Goal: Task Accomplishment & Management: Use online tool/utility

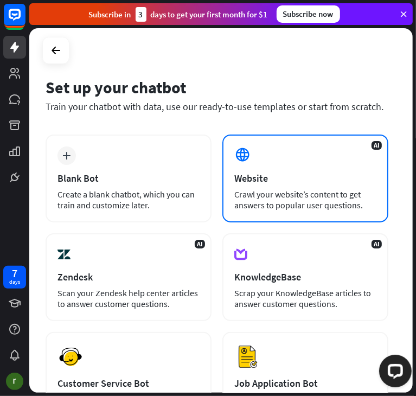
click at [295, 161] on div "AI Website Crawl your website’s content to get answers to popular user question…" at bounding box center [306, 179] width 166 height 88
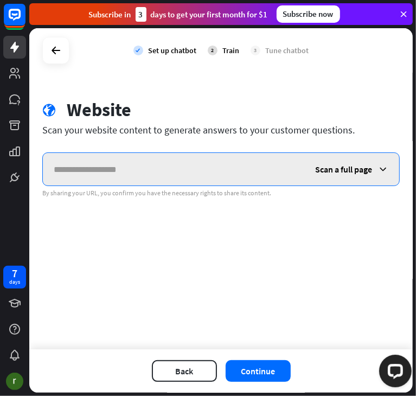
click at [116, 170] on input "text" at bounding box center [174, 169] width 262 height 33
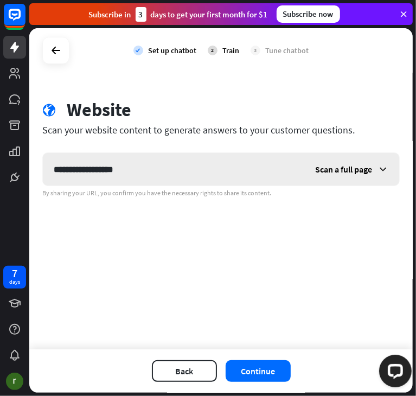
click at [344, 166] on span "Scan a full page" at bounding box center [343, 169] width 57 height 11
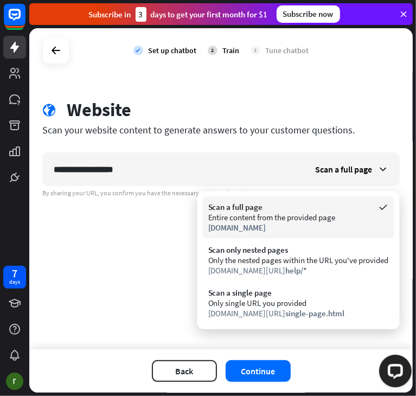
click at [270, 220] on div "Entire content from the provided page" at bounding box center [298, 217] width 181 height 10
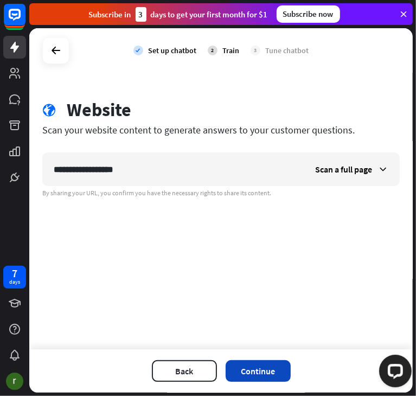
click at [273, 367] on button "Continue" at bounding box center [258, 371] width 65 height 22
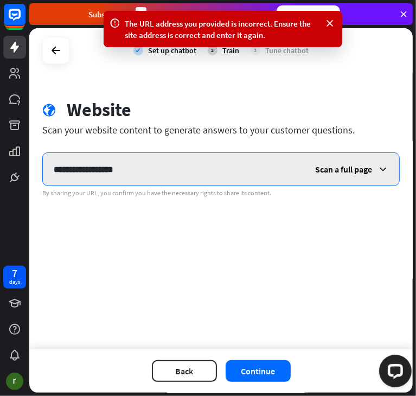
click at [98, 170] on input "**********" at bounding box center [174, 169] width 262 height 33
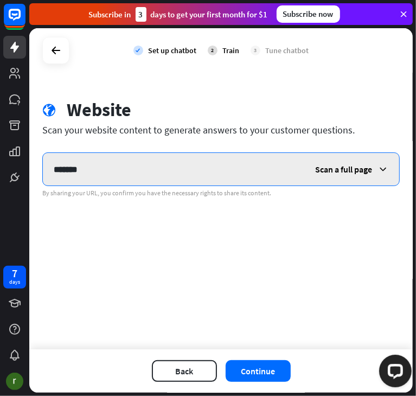
click at [95, 171] on input "*******" at bounding box center [174, 169] width 262 height 33
type input "**********"
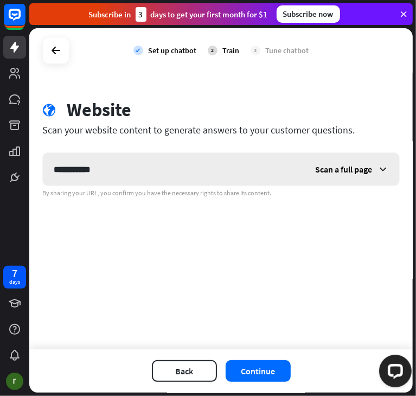
click at [381, 168] on icon at bounding box center [383, 169] width 11 height 11
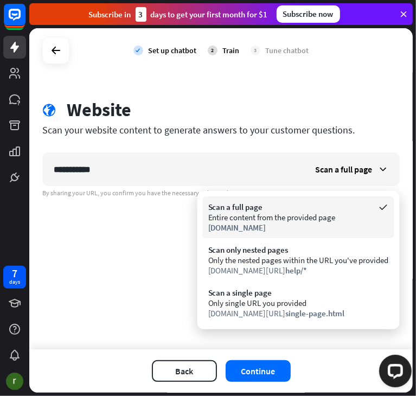
click at [333, 208] on div "Scan a full page" at bounding box center [298, 207] width 181 height 10
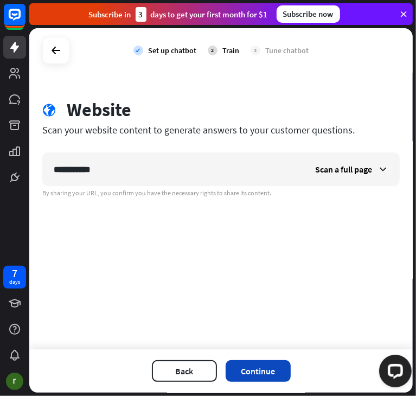
click at [255, 366] on button "Continue" at bounding box center [258, 371] width 65 height 22
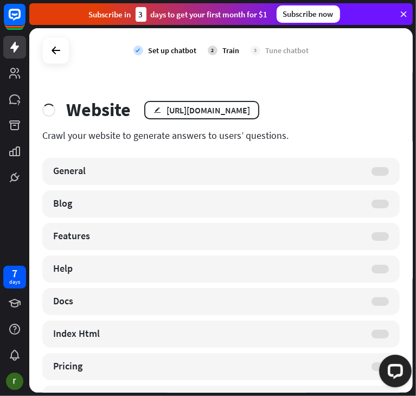
click at [293, 181] on div "General" at bounding box center [221, 171] width 358 height 27
click at [373, 164] on div "General" at bounding box center [221, 171] width 358 height 27
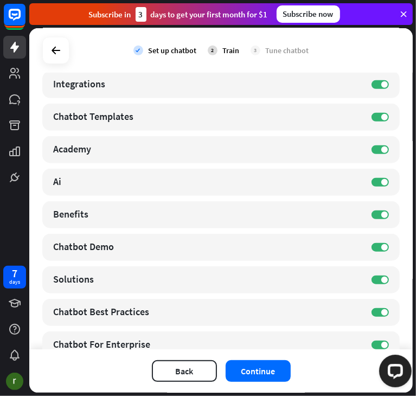
scroll to position [453, 0]
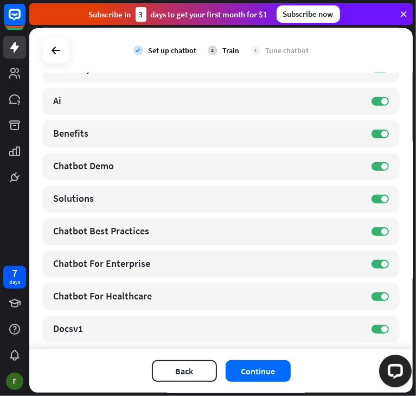
click at [369, 161] on div "ON Chatbot Demo 1 pages edit" at bounding box center [221, 166] width 358 height 27
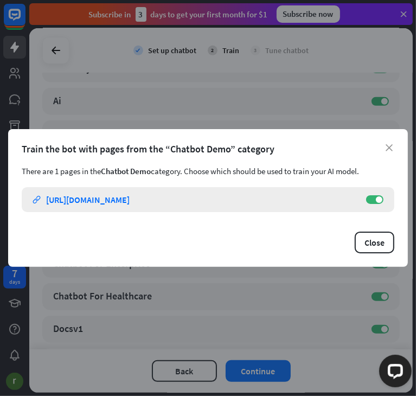
click at [371, 204] on div "ON" at bounding box center [374, 199] width 17 height 9
click at [380, 198] on span at bounding box center [379, 199] width 7 height 7
click at [390, 141] on div "close Train the bot with pages from the “Chatbot Demo” category There are 1 pag…" at bounding box center [208, 198] width 400 height 138
click at [388, 147] on icon "close" at bounding box center [389, 147] width 7 height 7
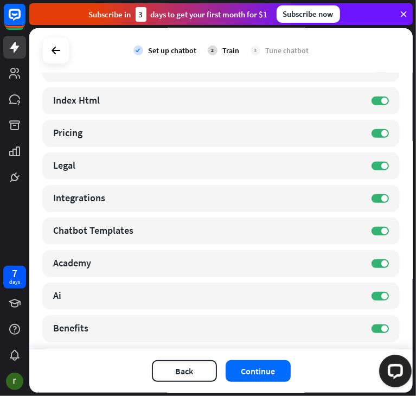
scroll to position [258, 0]
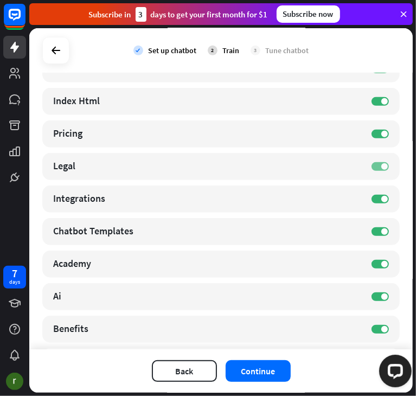
click at [382, 167] on span at bounding box center [385, 166] width 7 height 7
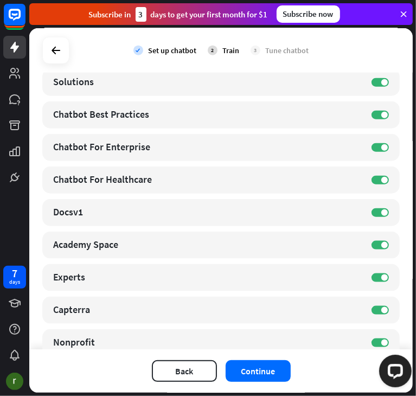
scroll to position [571, 0]
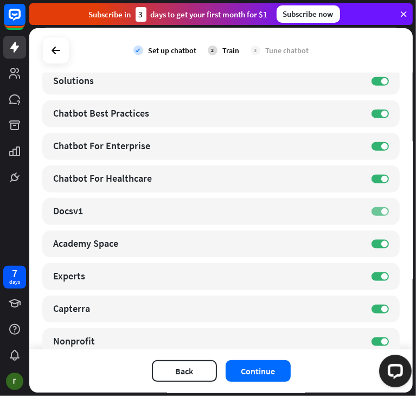
click at [373, 208] on label "ON" at bounding box center [380, 211] width 17 height 9
click at [249, 372] on button "Continue" at bounding box center [258, 371] width 65 height 22
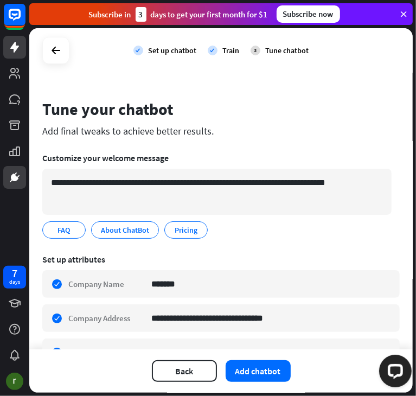
scroll to position [0, 0]
click at [200, 226] on icon "edit" at bounding box center [198, 230] width 9 height 8
click at [188, 226] on input "*******" at bounding box center [187, 230] width 29 height 10
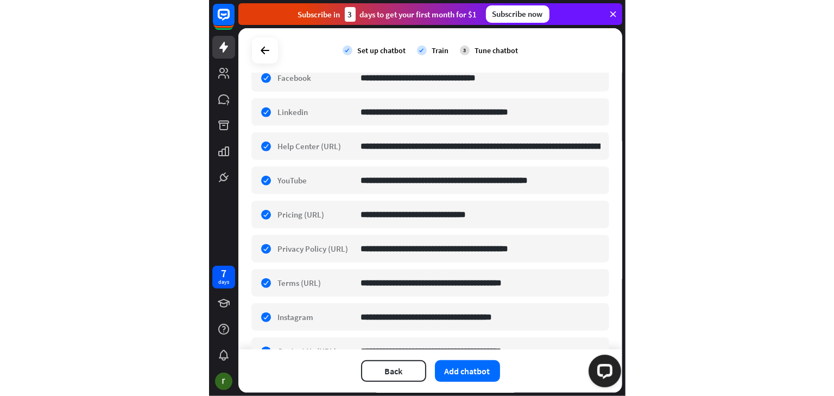
scroll to position [401, 0]
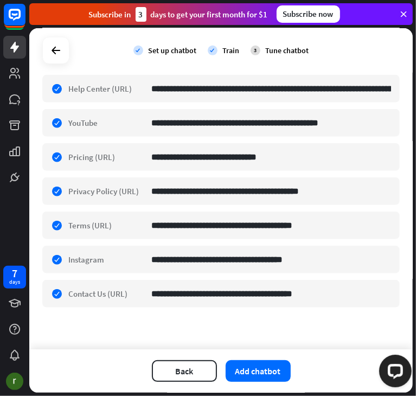
click at [405, 13] on icon at bounding box center [404, 14] width 10 height 10
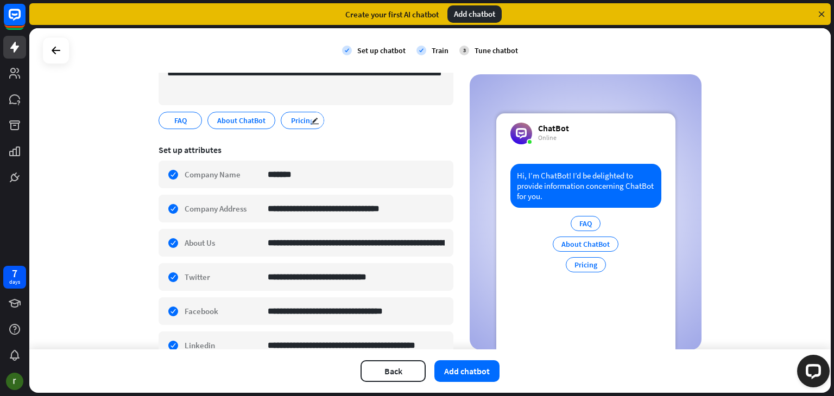
scroll to position [0, 0]
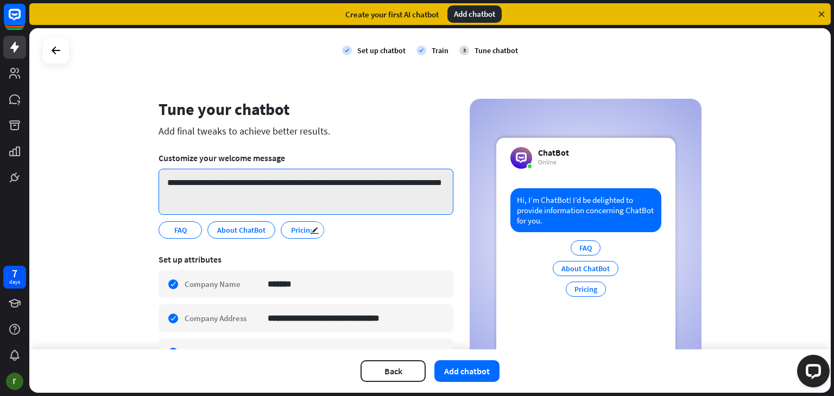
click at [182, 186] on textarea "**********" at bounding box center [305, 192] width 295 height 46
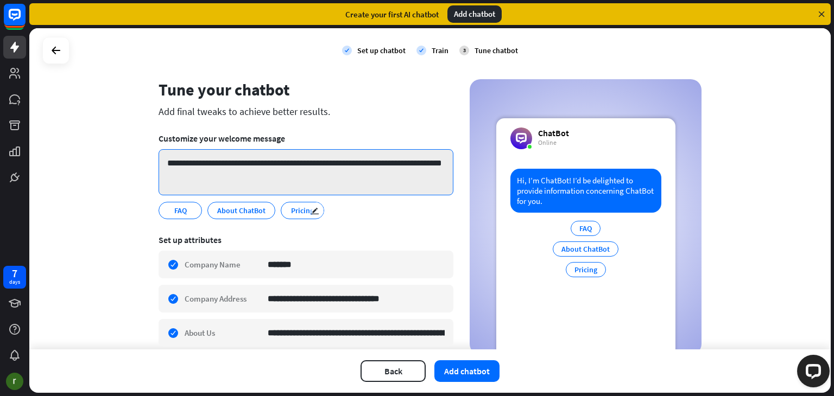
scroll to position [21, 0]
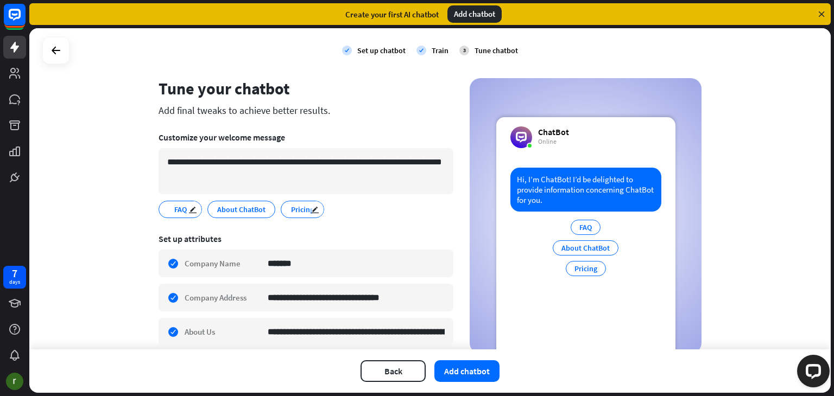
click at [168, 211] on div "FAQ edit" at bounding box center [179, 209] width 43 height 17
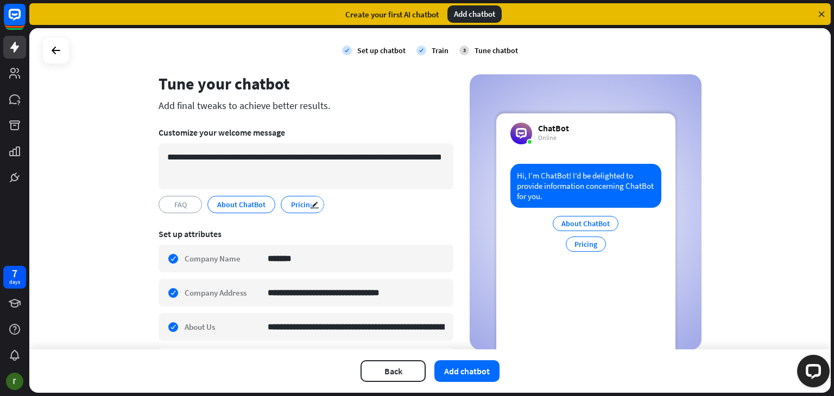
click at [291, 204] on span "Pricing" at bounding box center [302, 205] width 25 height 12
click at [173, 210] on div "FAQ" at bounding box center [180, 205] width 15 height 12
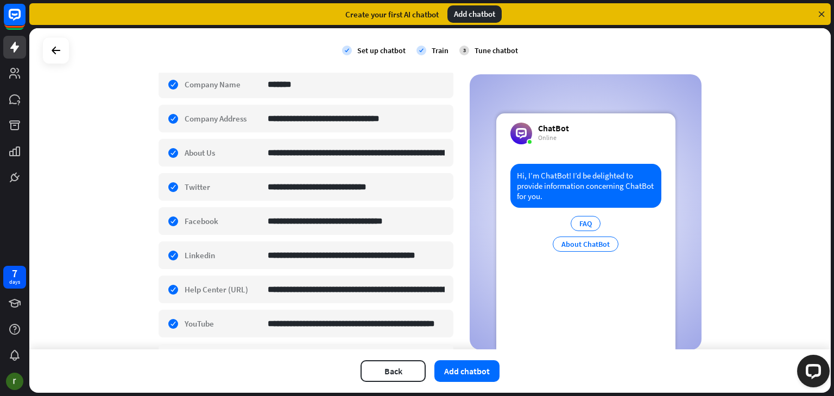
scroll to position [401, 0]
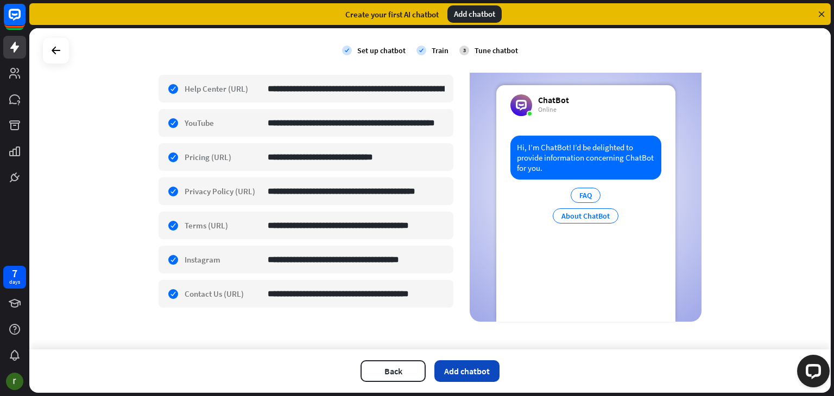
click at [416, 368] on button "Add chatbot" at bounding box center [466, 371] width 65 height 22
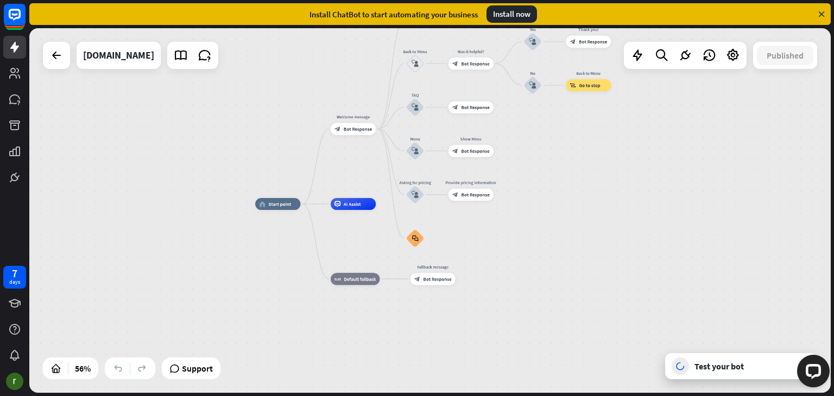
click at [416, 362] on div "Test your bot" at bounding box center [743, 366] width 98 height 11
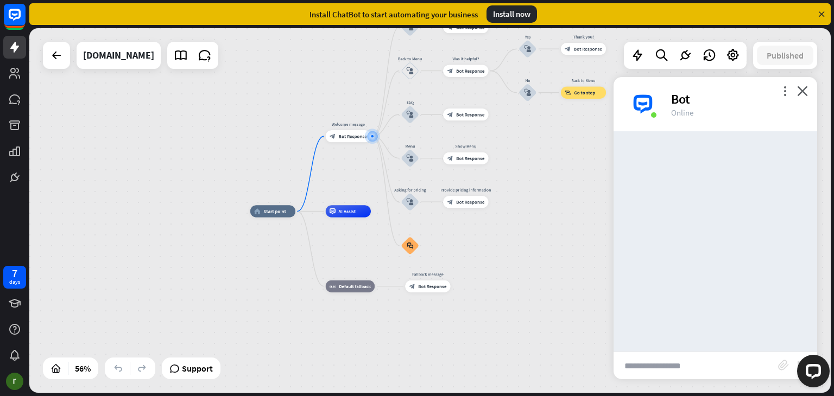
click at [416, 364] on input "text" at bounding box center [695, 365] width 164 height 27
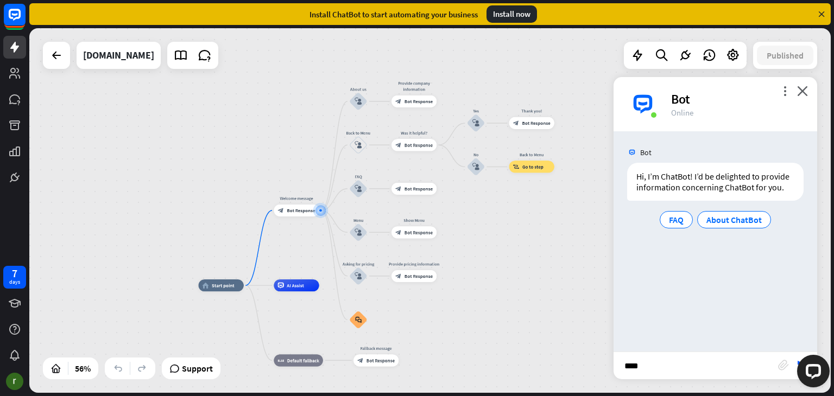
type input "*****"
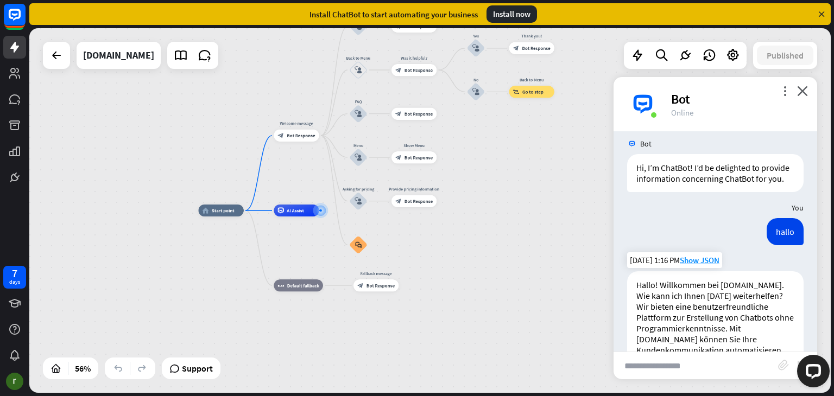
scroll to position [8, 0]
click at [416, 50] on icon at bounding box center [733, 55] width 14 height 14
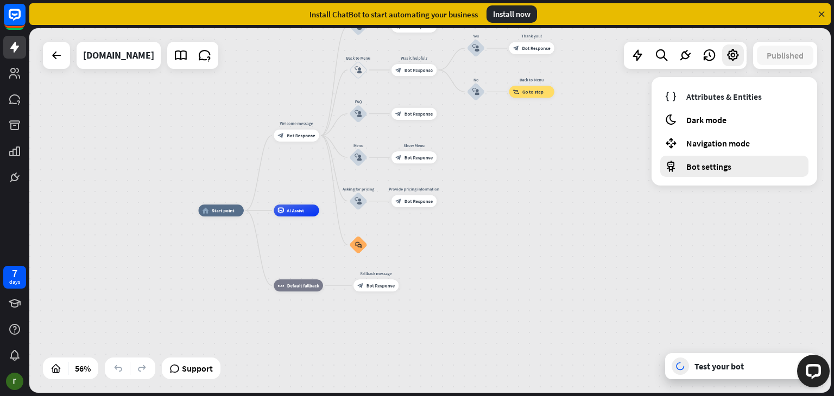
click at [416, 164] on span "Bot settings" at bounding box center [708, 166] width 45 height 11
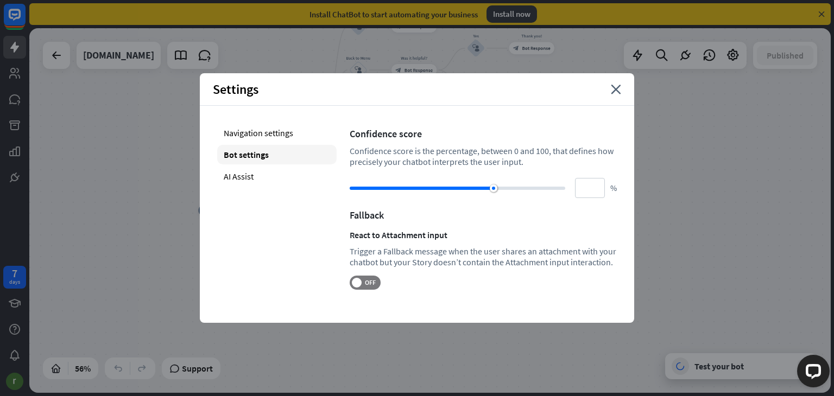
click at [416, 97] on div "Settings close" at bounding box center [417, 89] width 434 height 33
click at [416, 105] on div "Settings close" at bounding box center [417, 89] width 434 height 33
click at [416, 90] on icon "close" at bounding box center [616, 90] width 10 height 10
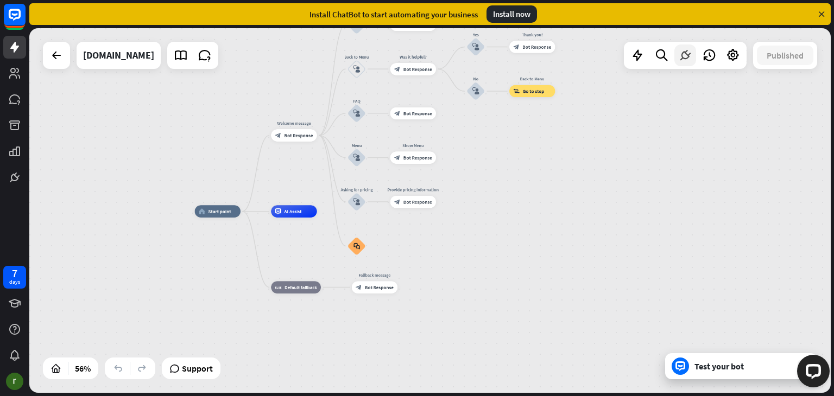
click at [416, 59] on icon at bounding box center [685, 55] width 14 height 14
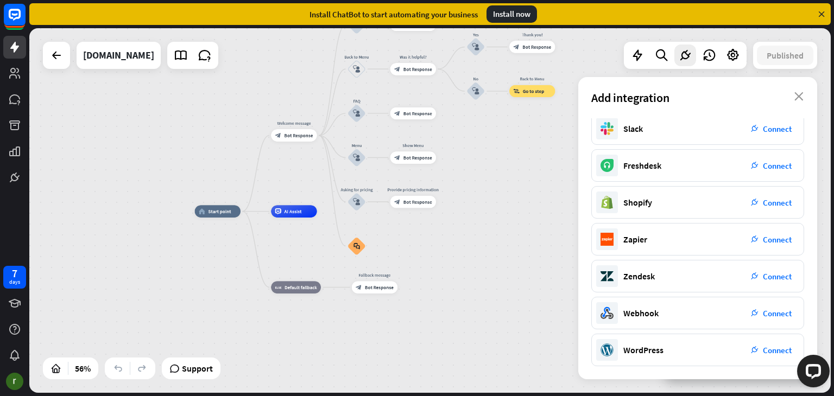
scroll to position [0, 0]
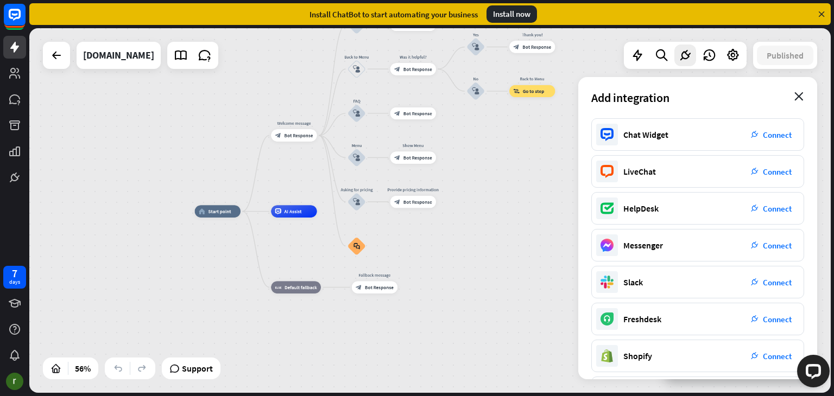
click at [416, 94] on icon "close" at bounding box center [798, 96] width 9 height 9
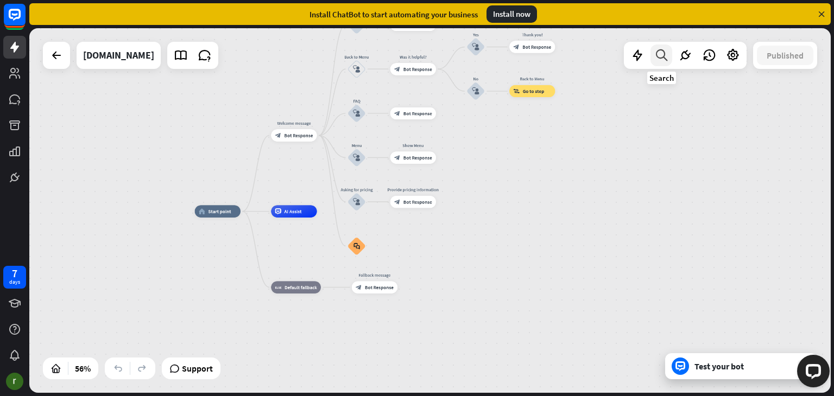
click at [416, 59] on icon at bounding box center [661, 55] width 15 height 14
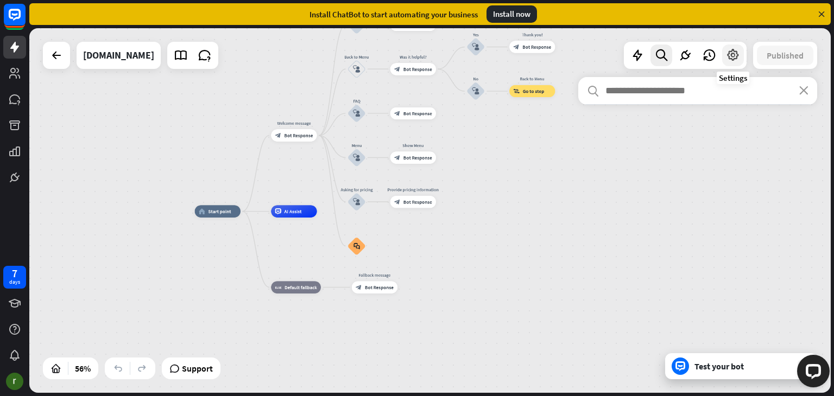
click at [416, 53] on icon at bounding box center [733, 55] width 14 height 14
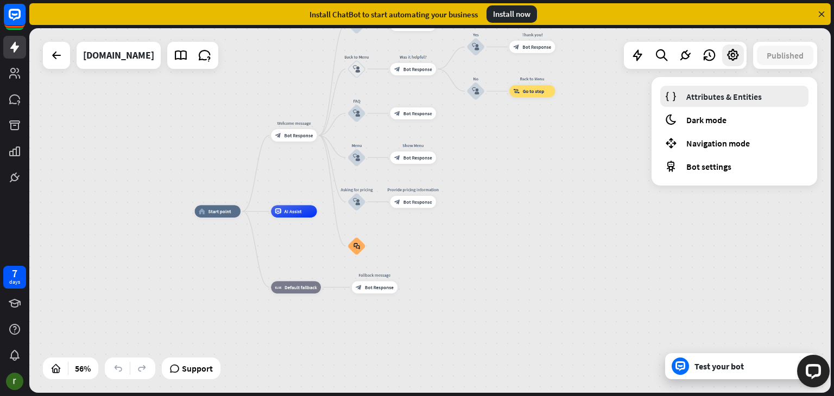
click at [416, 98] on span "Attributes & Entities" at bounding box center [723, 96] width 75 height 11
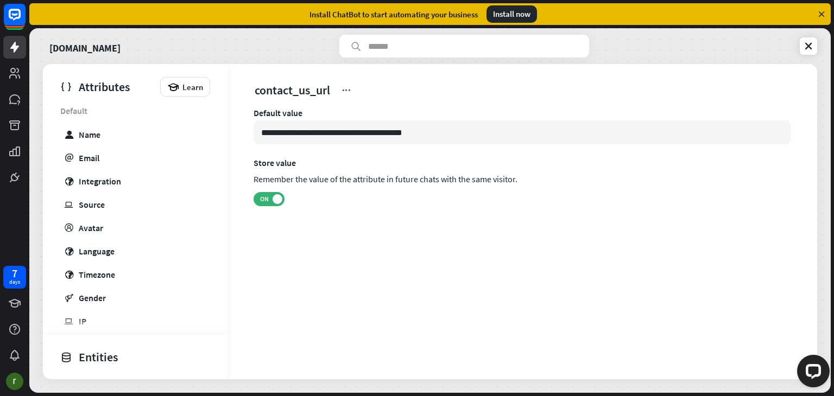
scroll to position [373, 0]
click at [135, 177] on link "globe Integration" at bounding box center [133, 178] width 150 height 21
type input "***"
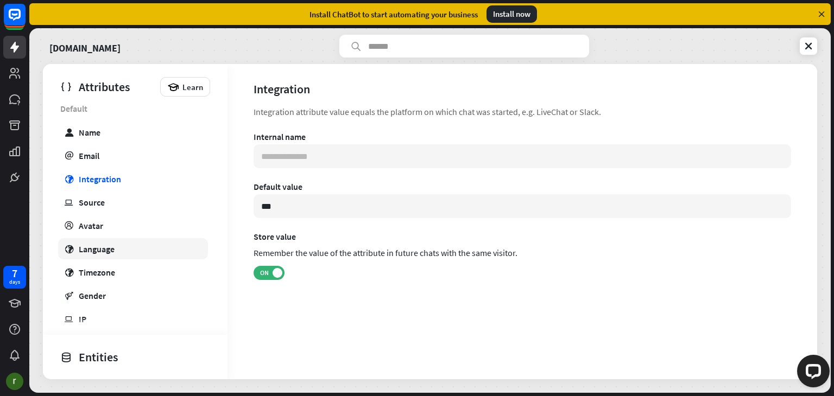
click at [112, 255] on link "globe Language" at bounding box center [133, 248] width 150 height 21
type input "**********"
click at [341, 111] on div "**********" at bounding box center [521, 215] width 589 height 221
click at [341, 111] on div "Language attribute provides information about the language used by the Facebook…" at bounding box center [521, 111] width 537 height 13
click at [117, 248] on link "globe Language" at bounding box center [133, 248] width 150 height 21
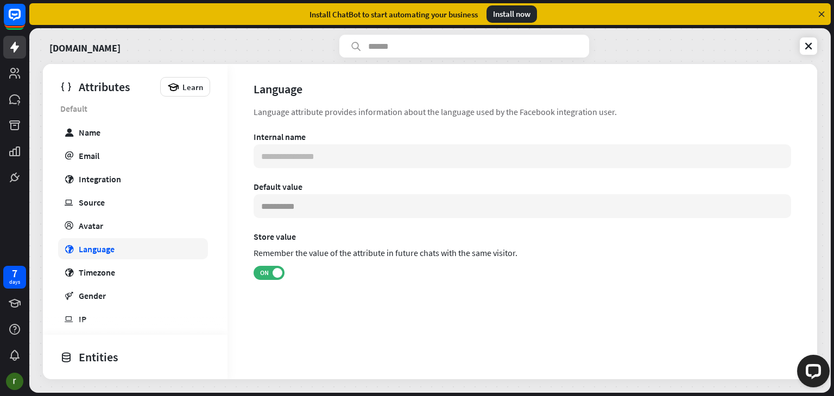
click at [117, 248] on link "globe Language" at bounding box center [133, 248] width 150 height 21
click at [300, 199] on input at bounding box center [521, 206] width 537 height 24
type input "*********"
click at [382, 292] on div "**********" at bounding box center [521, 219] width 537 height 177
click at [416, 46] on link at bounding box center [808, 45] width 17 height 17
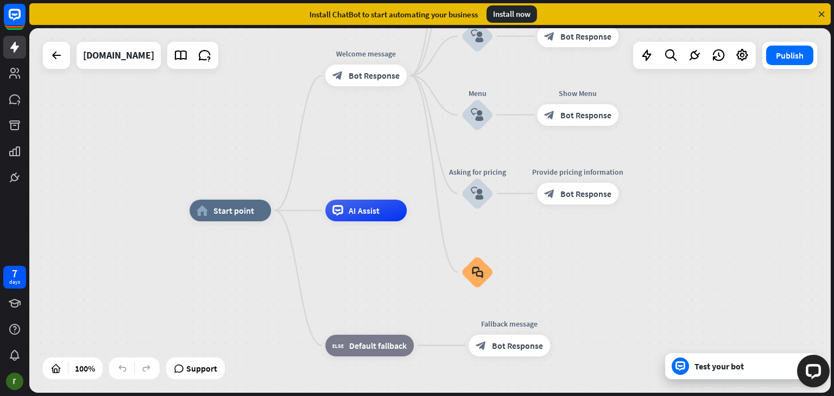
click at [416, 373] on div "Test your bot" at bounding box center [741, 366] width 152 height 26
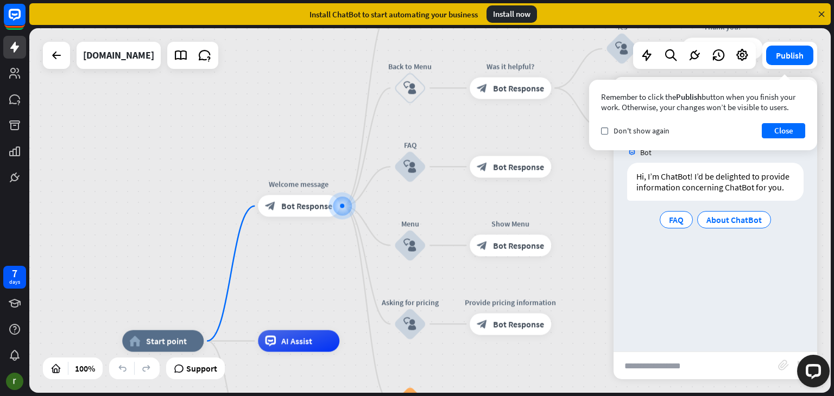
click at [416, 365] on input "text" at bounding box center [695, 365] width 164 height 27
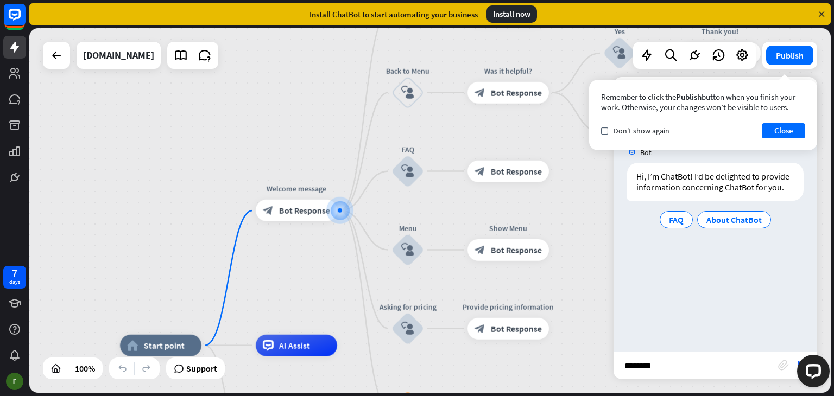
type input "*********"
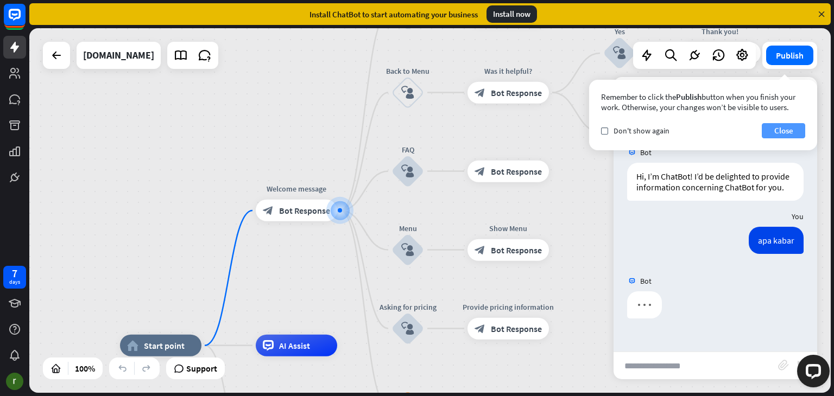
click at [416, 132] on button "Close" at bounding box center [783, 130] width 43 height 15
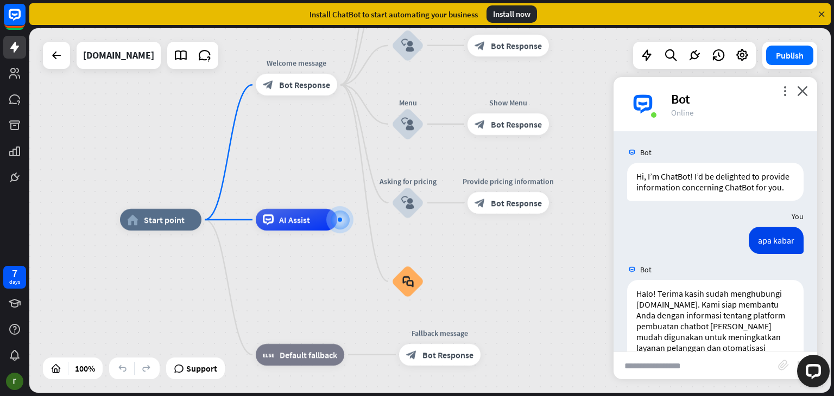
scroll to position [59, 0]
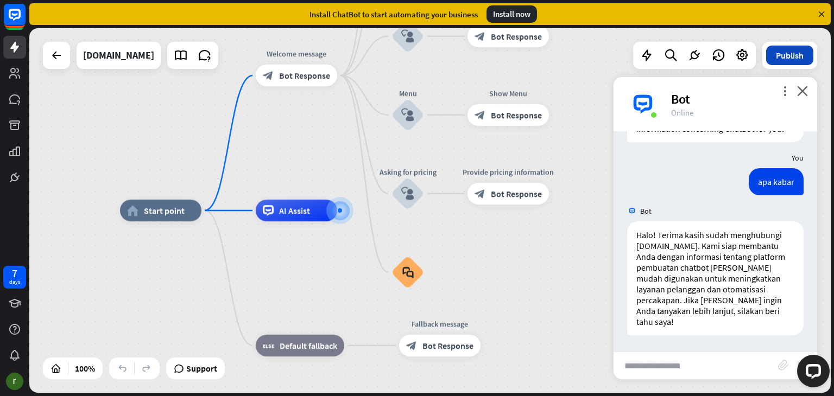
click at [416, 57] on button "Publish" at bounding box center [789, 56] width 47 height 20
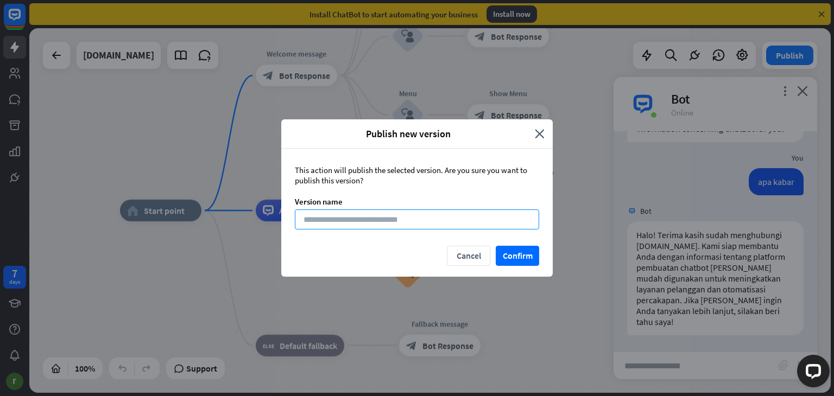
click at [411, 223] on input at bounding box center [417, 220] width 244 height 20
type input "**********"
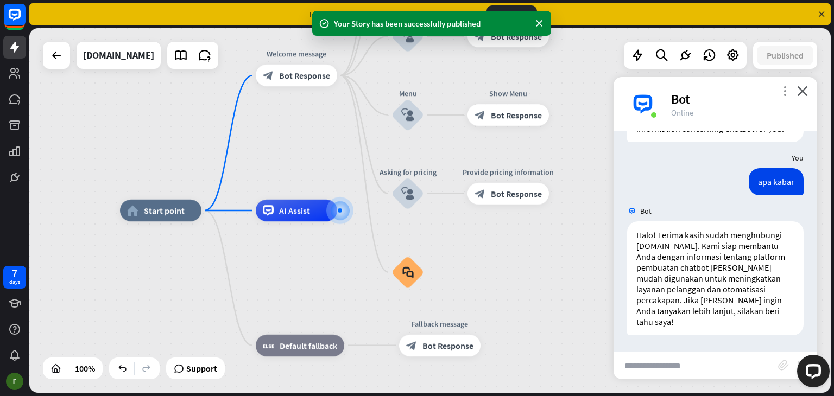
click at [416, 88] on icon "more_vert" at bounding box center [784, 91] width 10 height 10
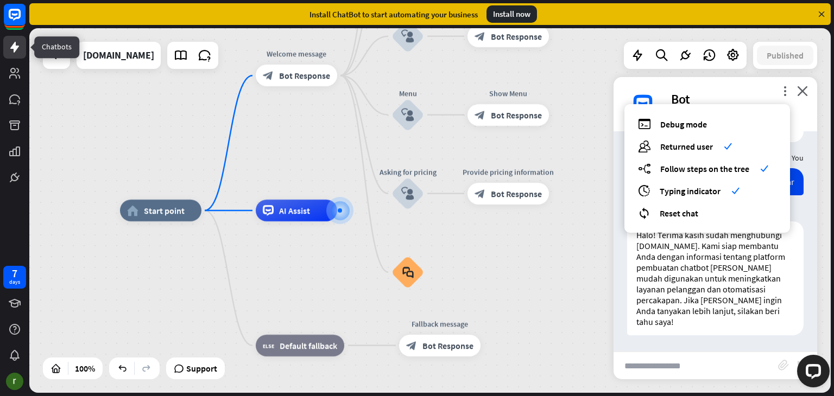
click at [20, 42] on icon at bounding box center [14, 47] width 13 height 13
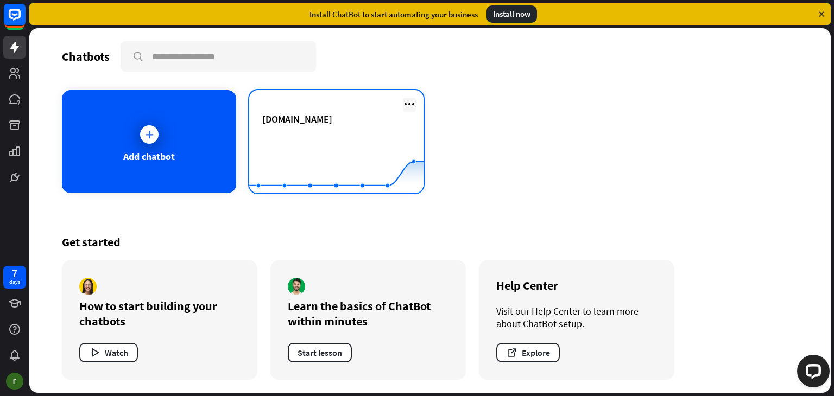
click at [410, 98] on icon at bounding box center [409, 104] width 13 height 13
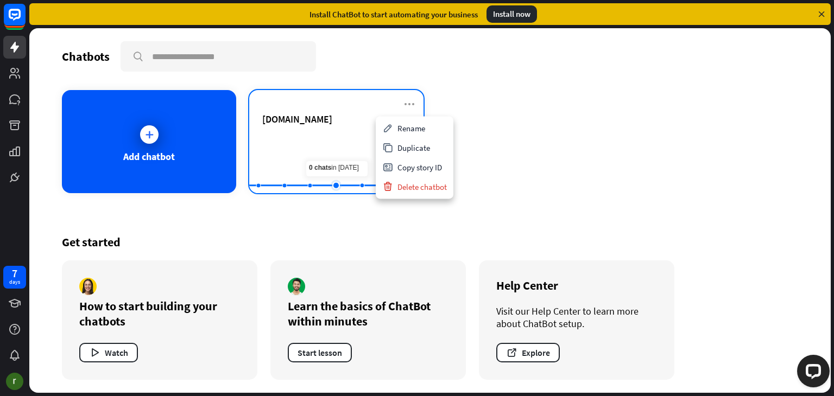
click at [331, 138] on rect at bounding box center [336, 166] width 174 height 68
